Goal: Information Seeking & Learning: Learn about a topic

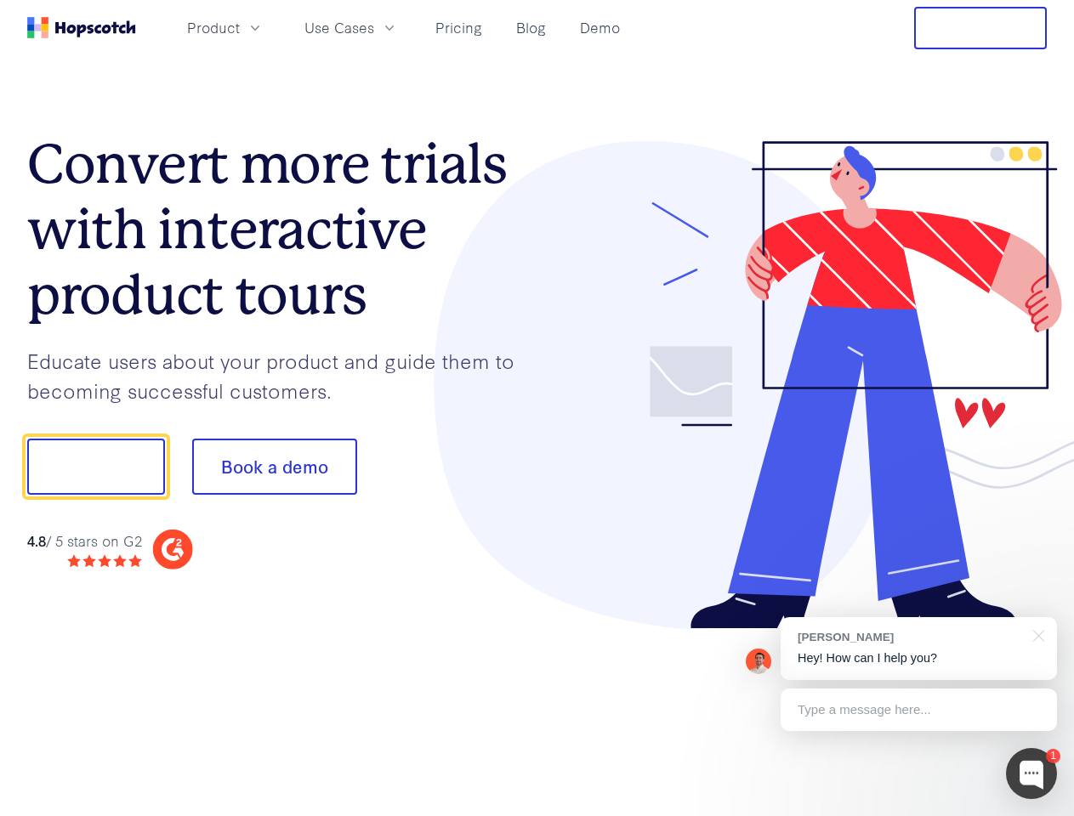
click at [537, 408] on div at bounding box center [792, 385] width 510 height 489
click at [240, 27] on span "Product" at bounding box center [213, 27] width 53 height 21
click at [374, 27] on span "Use Cases" at bounding box center [339, 27] width 70 height 21
click at [980, 28] on button "Free Trial" at bounding box center [980, 28] width 133 height 43
click at [95, 467] on button "Show me!" at bounding box center [96, 467] width 138 height 56
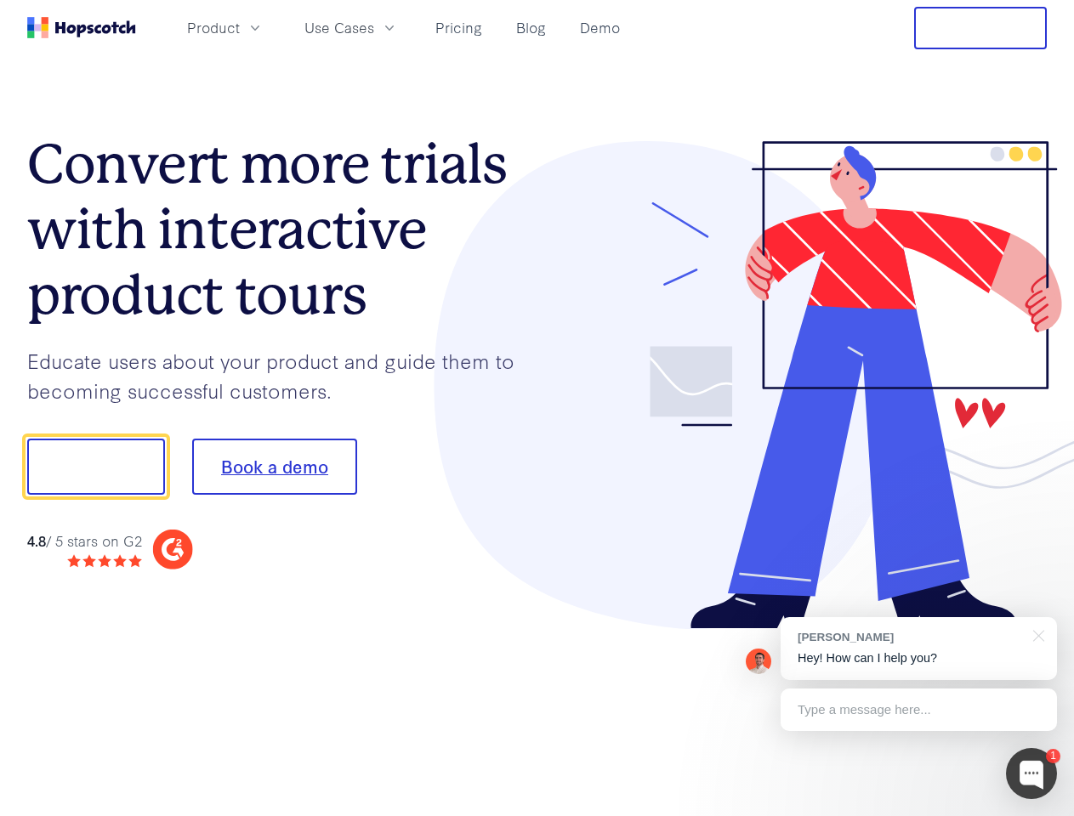
click at [274, 467] on button "Book a demo" at bounding box center [274, 467] width 165 height 56
click at [1031, 774] on div at bounding box center [1031, 773] width 51 height 51
click at [918, 649] on div "[PERSON_NAME] Hey! How can I help you?" at bounding box center [918, 648] width 276 height 63
click at [1036, 634] on div at bounding box center [897, 464] width 319 height 567
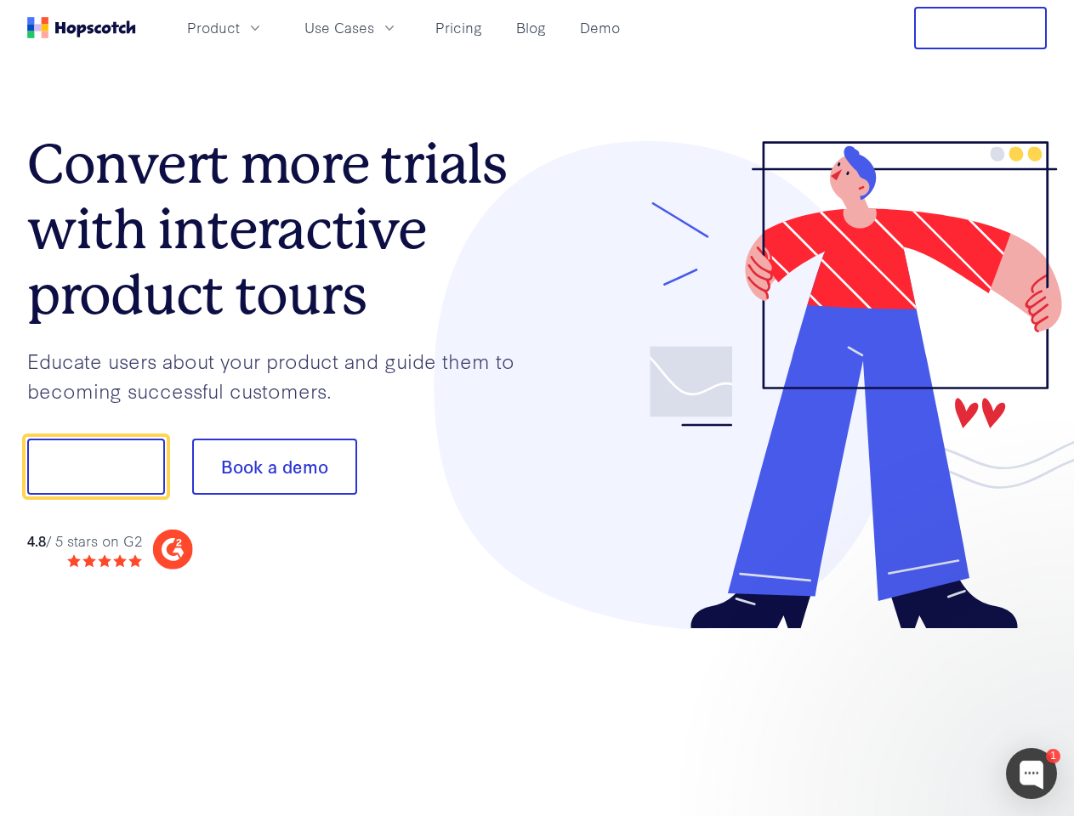
click at [918, 710] on div at bounding box center [897, 578] width 319 height 339
